Goal: Information Seeking & Learning: Learn about a topic

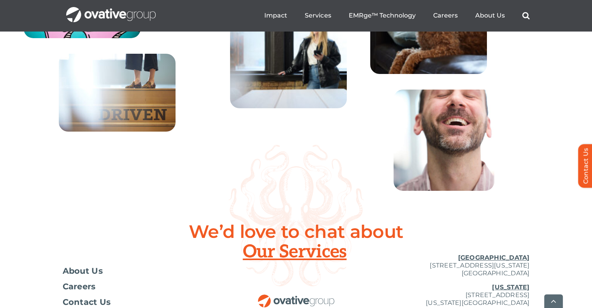
scroll to position [2878, 0]
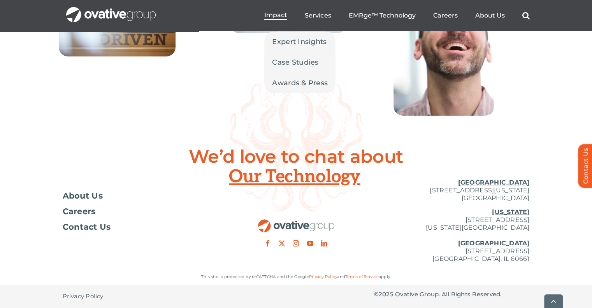
click at [275, 13] on span "Impact" at bounding box center [275, 15] width 23 height 8
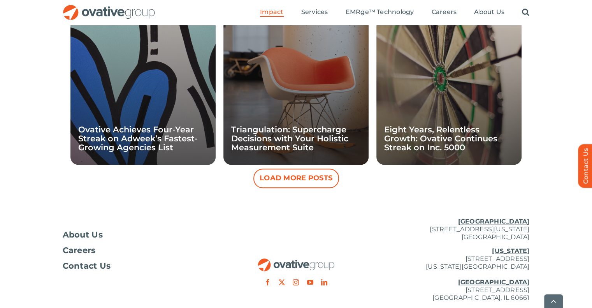
scroll to position [818, 0]
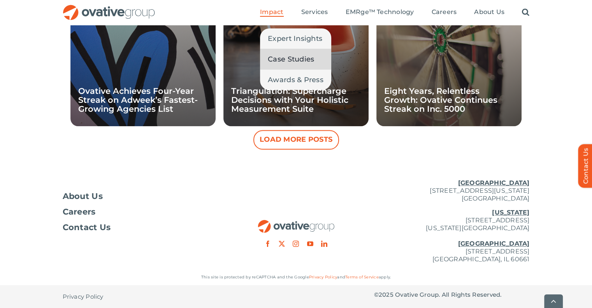
click at [284, 59] on span "Case Studies" at bounding box center [291, 59] width 46 height 11
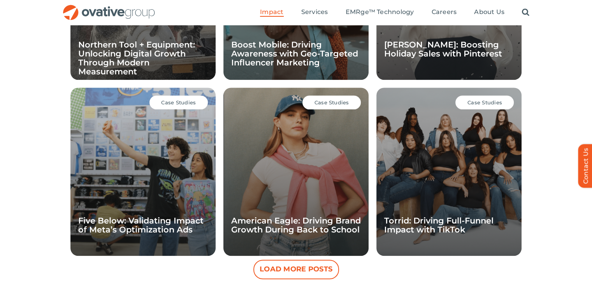
scroll to position [561, 0]
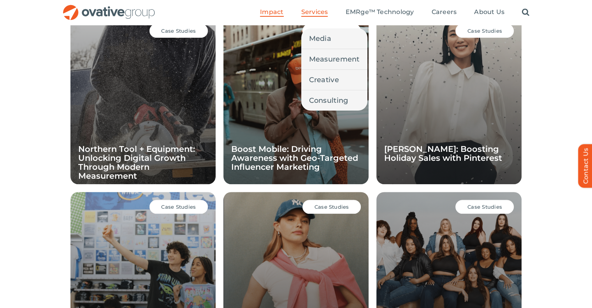
click at [315, 13] on span "Services" at bounding box center [315, 12] width 27 height 8
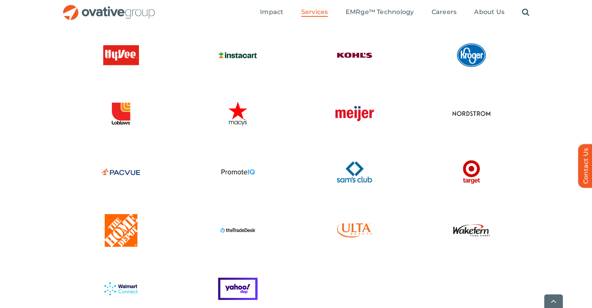
scroll to position [1948, 0]
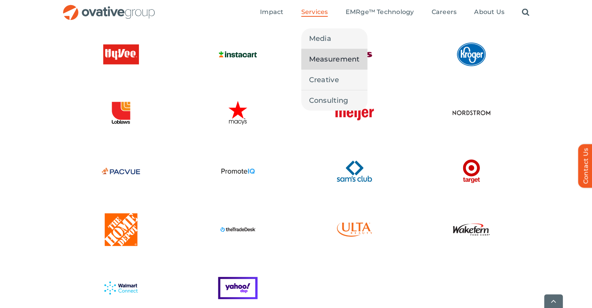
click at [321, 63] on span "Measurement" at bounding box center [334, 59] width 51 height 11
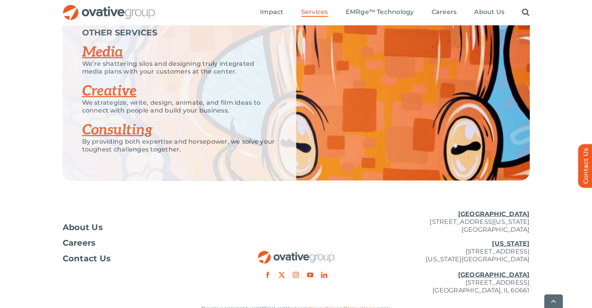
scroll to position [1568, 0]
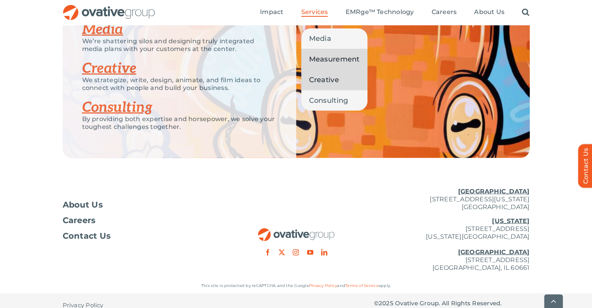
click at [321, 79] on span "Creative" at bounding box center [324, 79] width 30 height 11
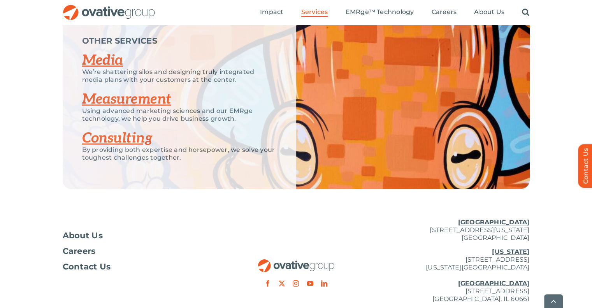
scroll to position [1244, 0]
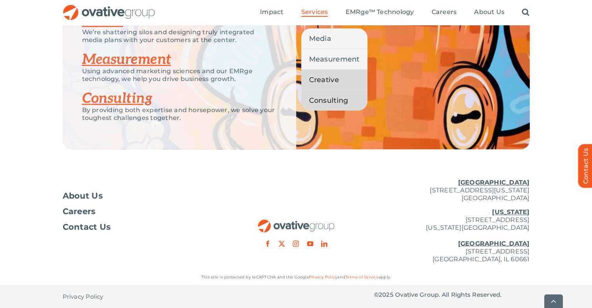
click at [324, 101] on span "Consulting" at bounding box center [328, 100] width 39 height 11
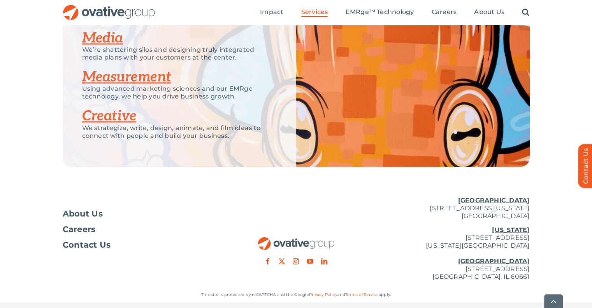
scroll to position [1373, 0]
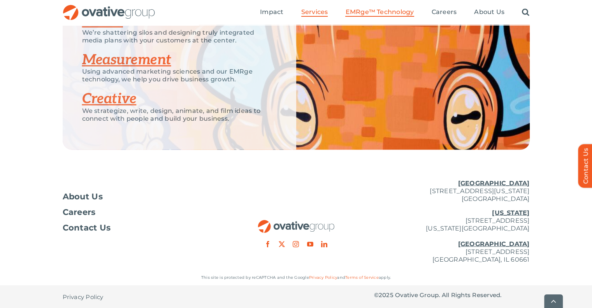
click at [357, 11] on span "EMRge™ Technology" at bounding box center [380, 12] width 69 height 8
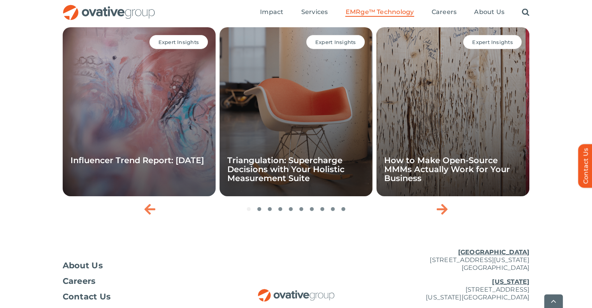
scroll to position [2661, 0]
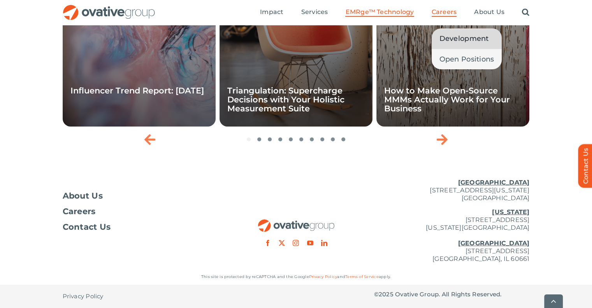
click at [452, 35] on span "Development" at bounding box center [464, 38] width 49 height 11
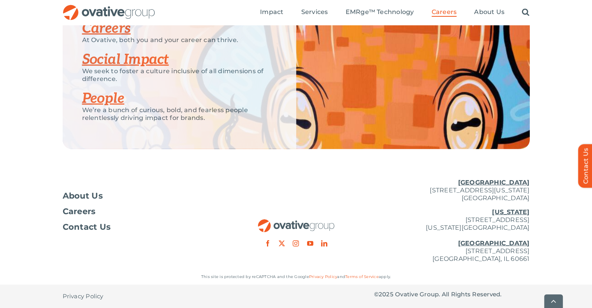
scroll to position [1984, 0]
click at [201, 215] on link "Careers" at bounding box center [141, 212] width 156 height 8
